Goal: Use online tool/utility: Utilize a website feature to perform a specific function

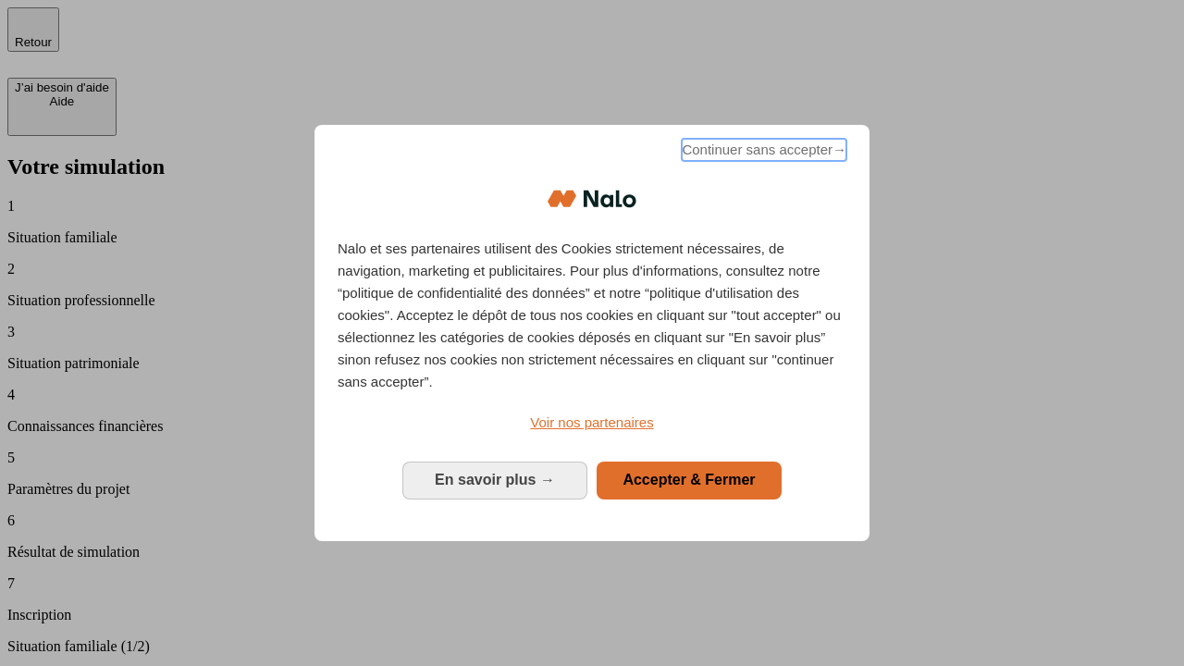
click at [762, 153] on span "Continuer sans accepter →" at bounding box center [764, 150] width 165 height 22
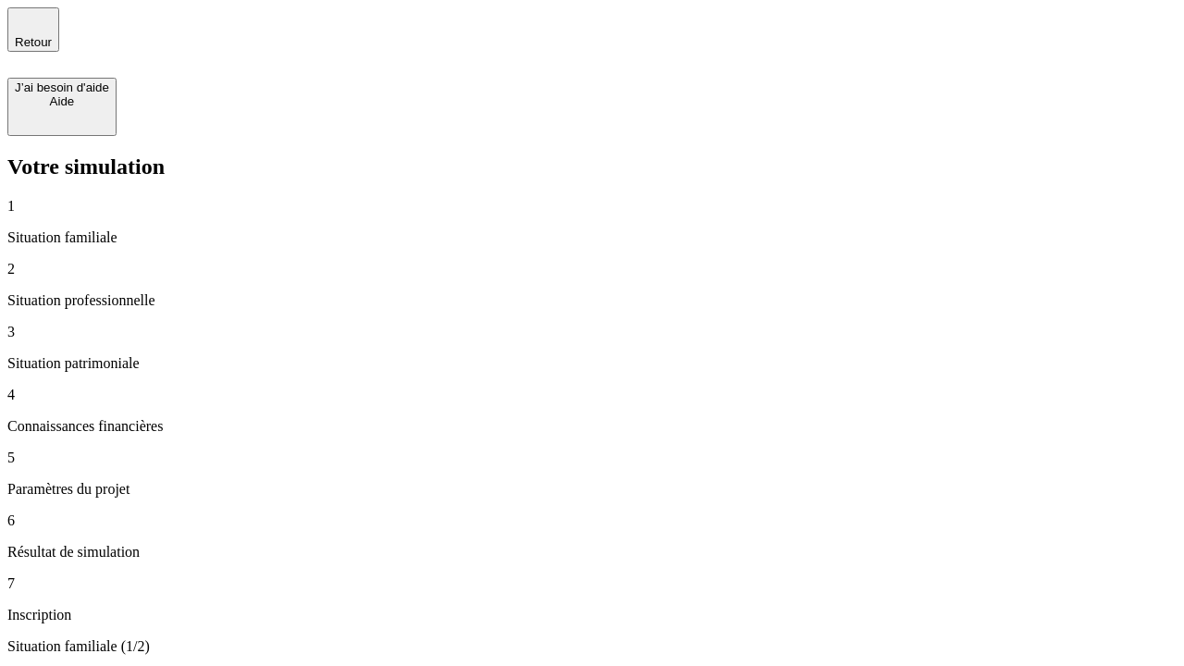
type input "30 000"
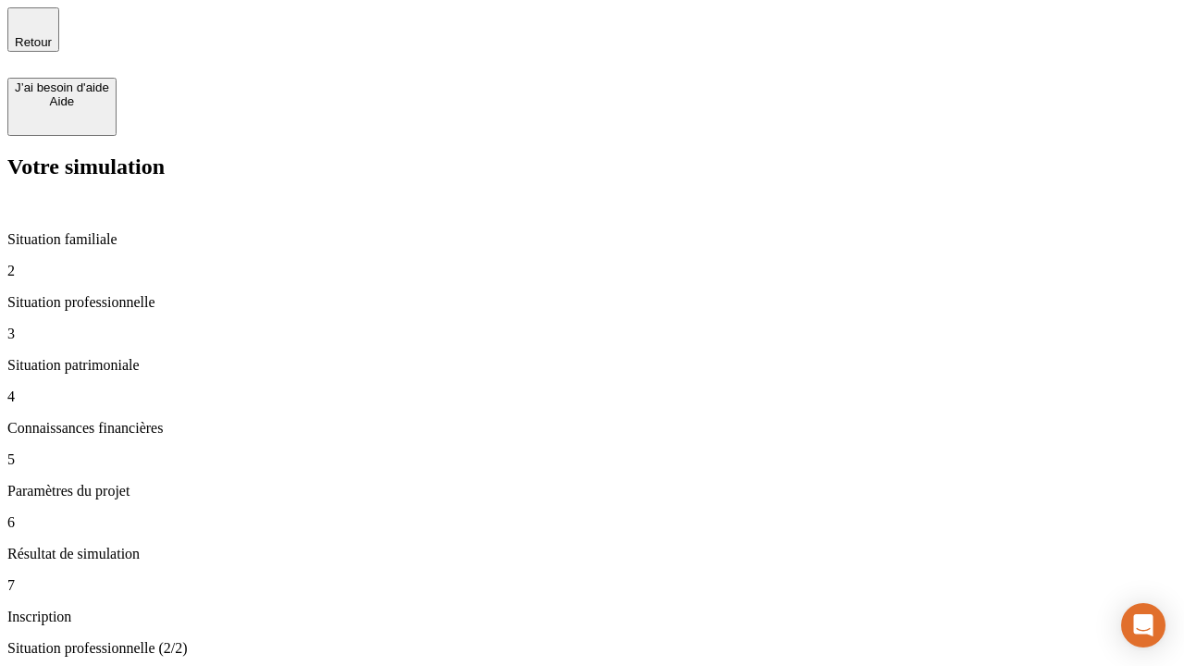
type input "1 000"
